Goal: Task Accomplishment & Management: Manage account settings

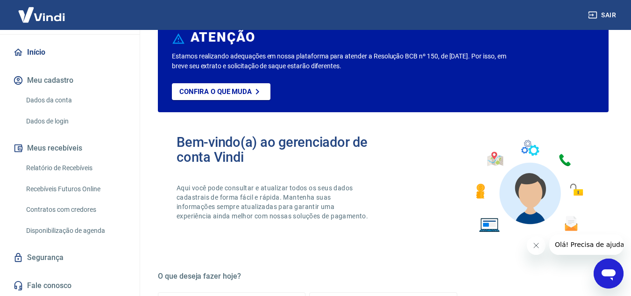
scroll to position [47, 0]
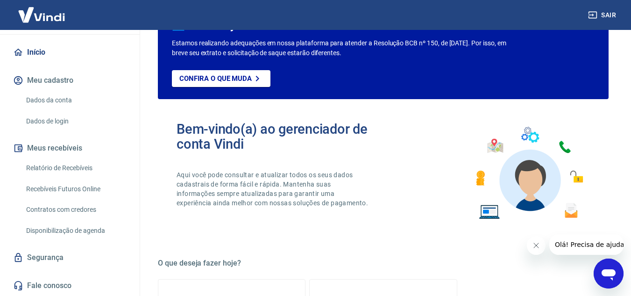
click at [89, 168] on link "Relatório de Recebíveis" at bounding box center [75, 167] width 106 height 19
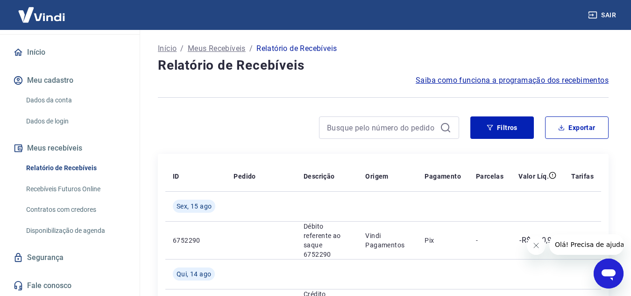
click at [87, 188] on link "Recebíveis Futuros Online" at bounding box center [75, 188] width 106 height 19
